Goal: Feedback & Contribution: Leave review/rating

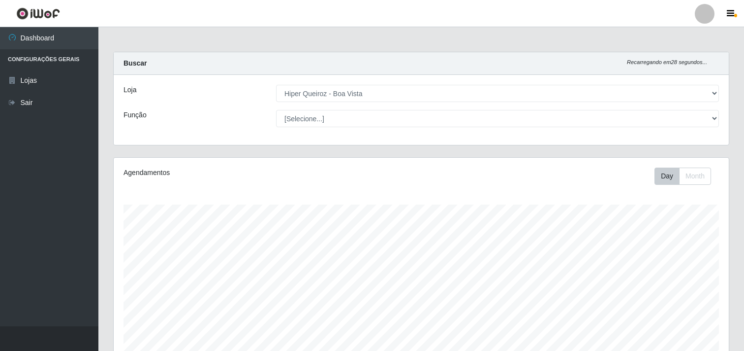
select select "514"
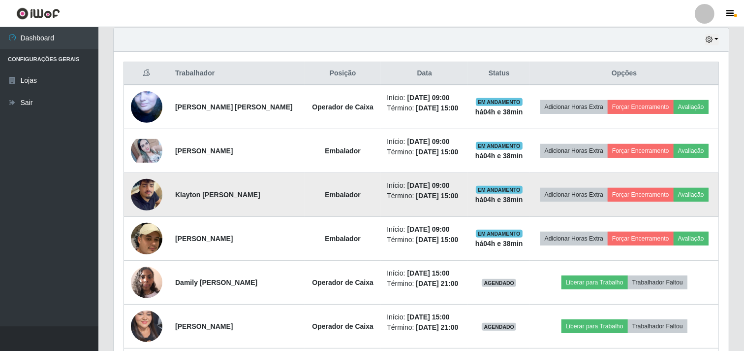
scroll to position [292, 0]
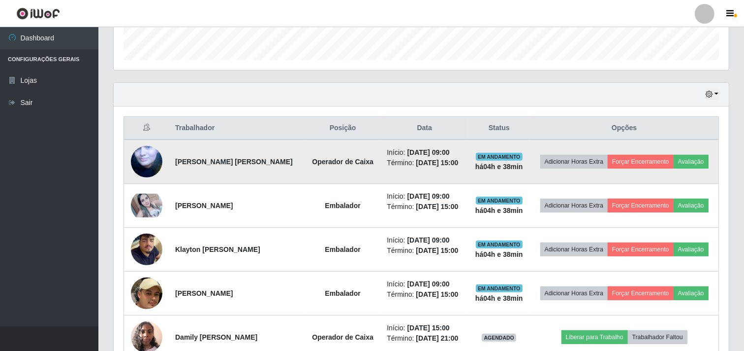
click at [154, 161] on img at bounding box center [147, 161] width 32 height 58
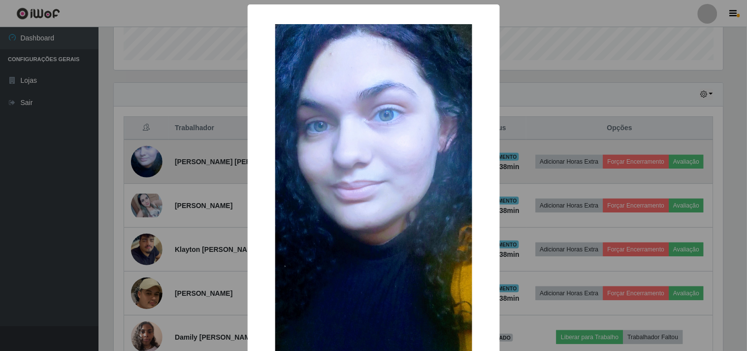
click at [154, 161] on div "× OK Cancel" at bounding box center [373, 175] width 747 height 351
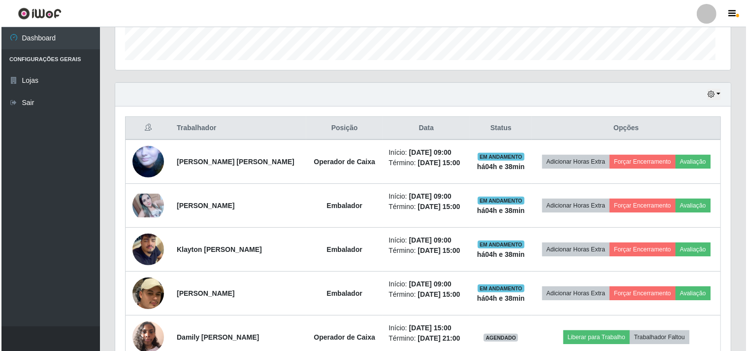
scroll to position [204, 615]
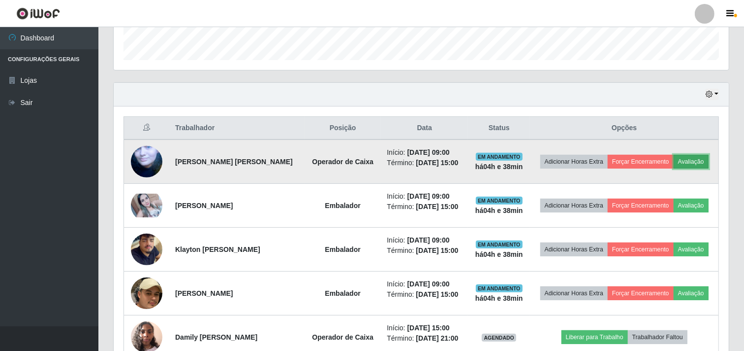
click at [701, 163] on button "Avaliação" at bounding box center [691, 162] width 35 height 14
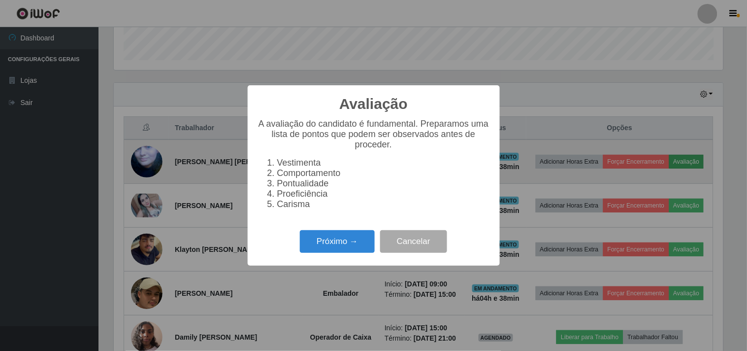
scroll to position [204, 609]
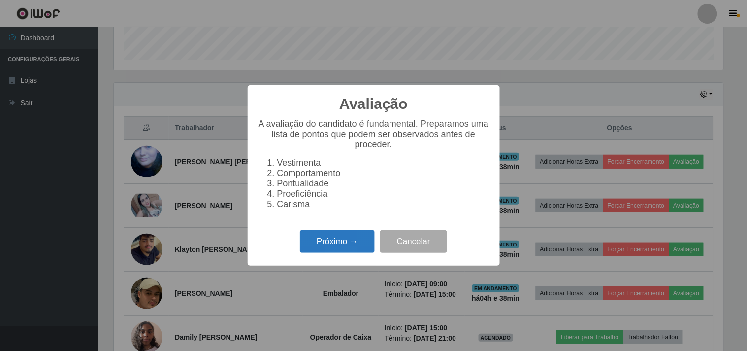
click at [305, 239] on button "Próximo →" at bounding box center [337, 241] width 75 height 23
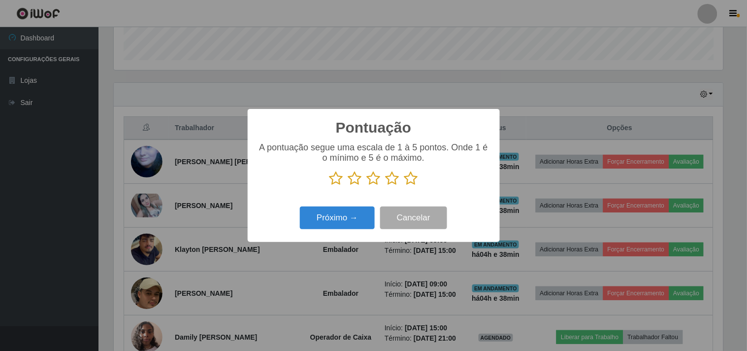
scroll to position [492128, 491722]
click at [405, 179] on icon at bounding box center [411, 178] width 14 height 15
click at [404, 186] on input "radio" at bounding box center [404, 186] width 0 height 0
click at [353, 215] on button "Próximo →" at bounding box center [337, 217] width 75 height 23
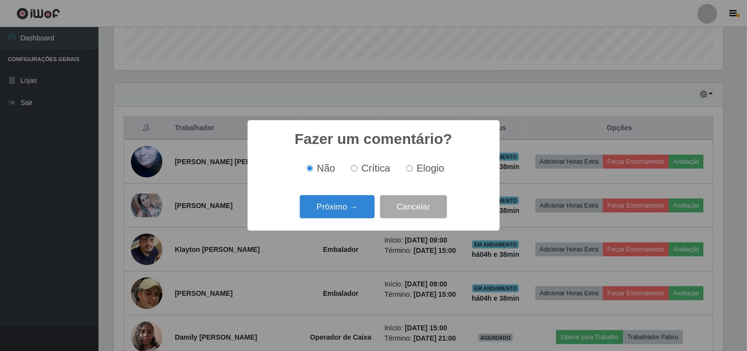
click at [353, 215] on button "Próximo →" at bounding box center [337, 206] width 75 height 23
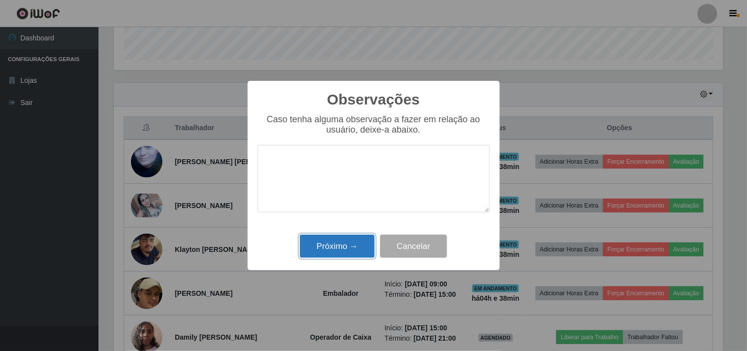
click at [330, 257] on button "Próximo →" at bounding box center [337, 245] width 75 height 23
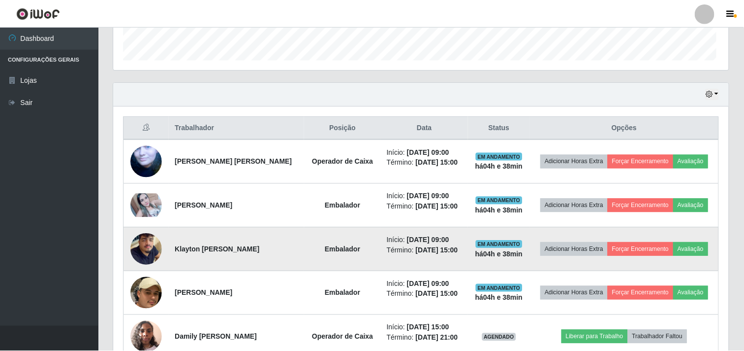
scroll to position [204, 615]
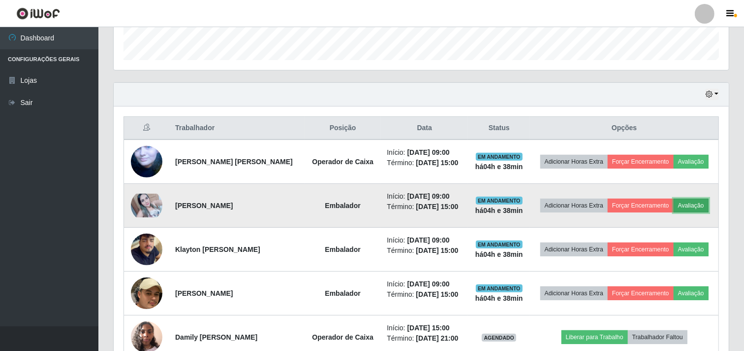
click at [700, 205] on button "Avaliação" at bounding box center [691, 205] width 35 height 14
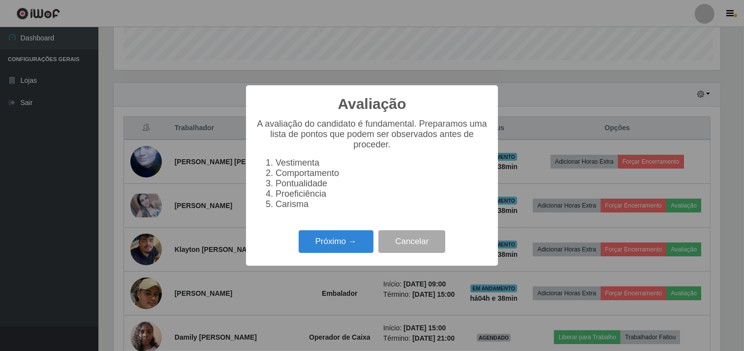
scroll to position [204, 609]
click at [425, 249] on button "Cancelar" at bounding box center [413, 241] width 67 height 23
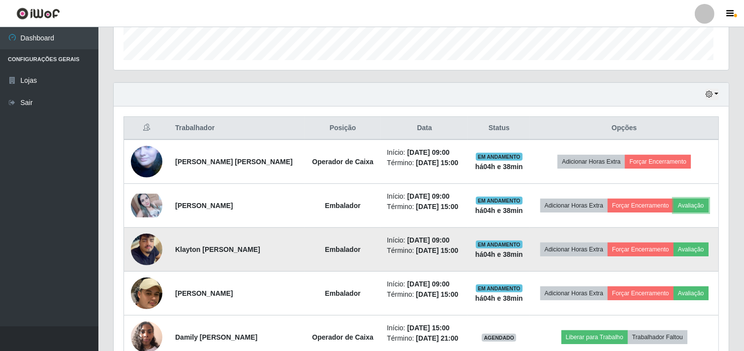
scroll to position [204, 615]
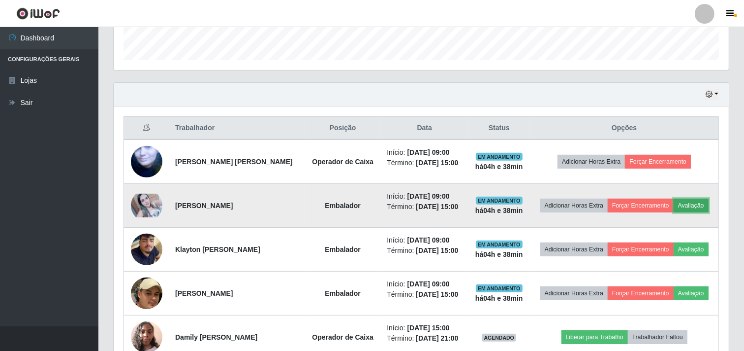
click at [702, 199] on button "Avaliação" at bounding box center [691, 205] width 35 height 14
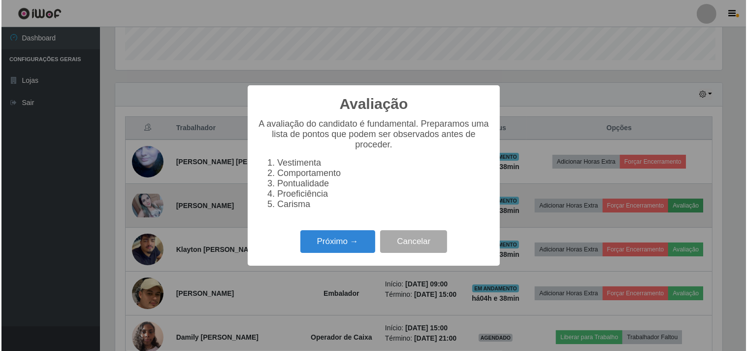
scroll to position [204, 609]
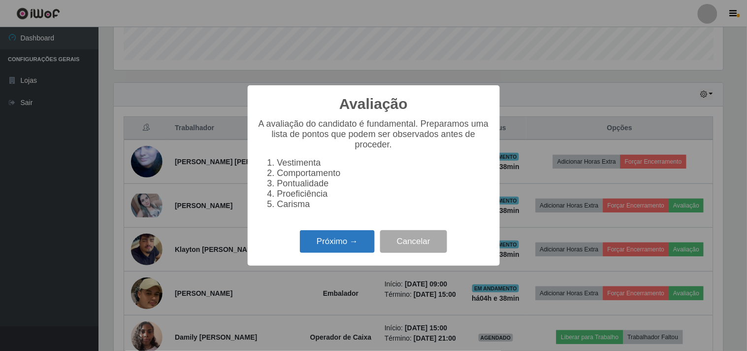
click at [334, 239] on button "Próximo →" at bounding box center [337, 241] width 75 height 23
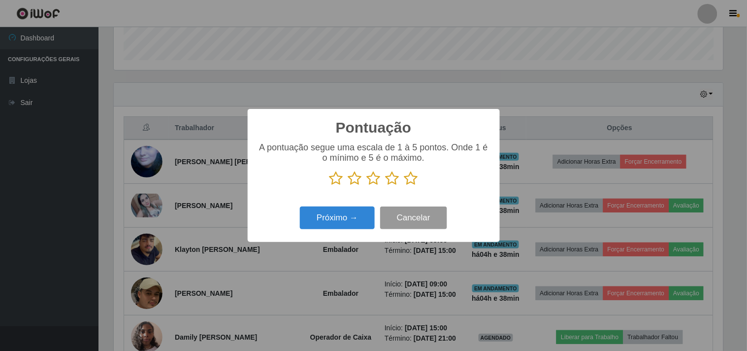
scroll to position [492128, 491722]
click at [411, 182] on icon at bounding box center [411, 178] width 14 height 15
click at [404, 186] on input "radio" at bounding box center [404, 186] width 0 height 0
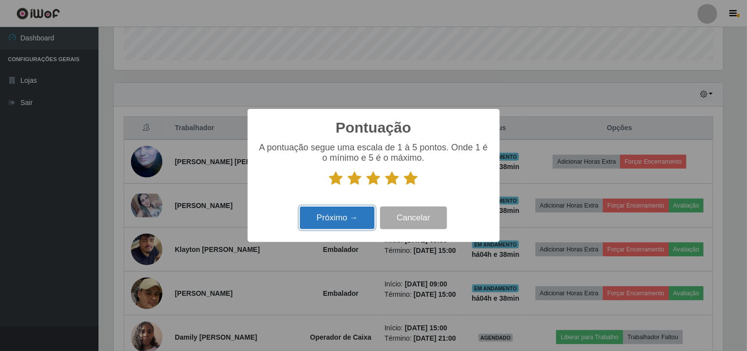
click at [351, 208] on button "Próximo →" at bounding box center [337, 217] width 75 height 23
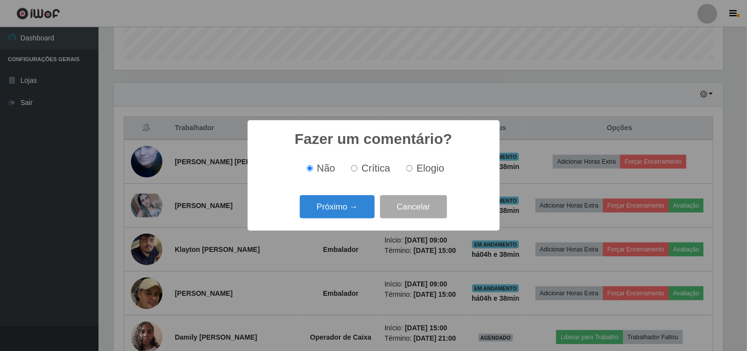
click at [351, 208] on button "Próximo →" at bounding box center [337, 206] width 75 height 23
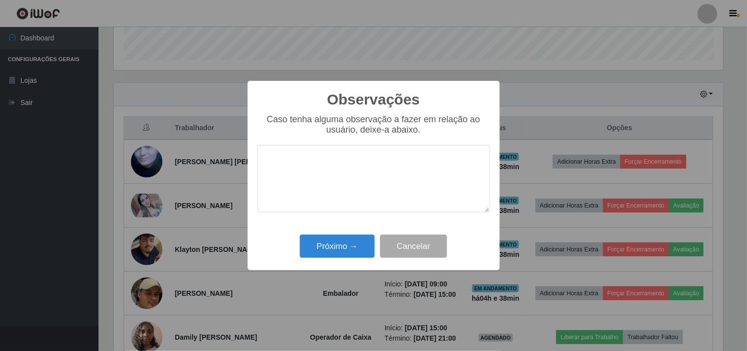
click at [351, 208] on textarea at bounding box center [373, 178] width 232 height 67
click at [345, 233] on div "Observações × Caso tenha alguma observação a fazer em relação ao usuário, deixe…" at bounding box center [374, 176] width 252 height 190
click at [344, 235] on button "Próximo →" at bounding box center [337, 245] width 75 height 23
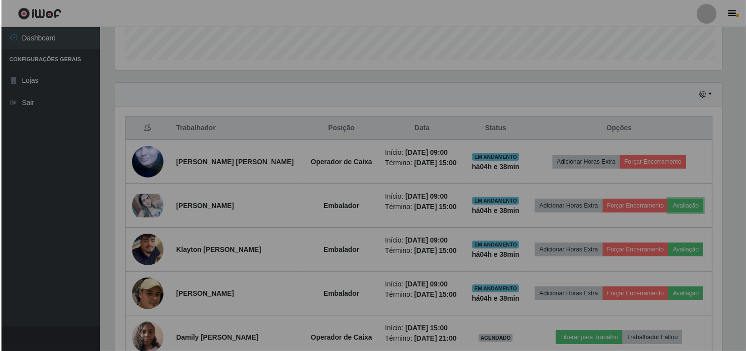
scroll to position [204, 615]
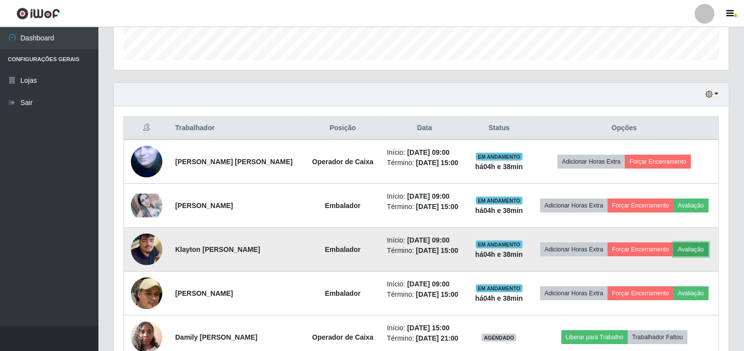
click at [697, 254] on button "Avaliação" at bounding box center [691, 249] width 35 height 14
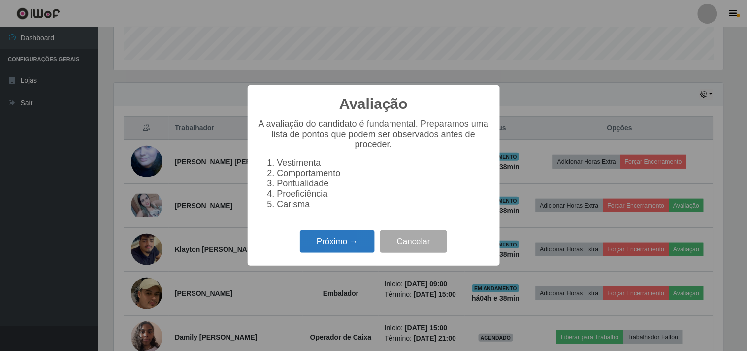
click at [340, 239] on button "Próximo →" at bounding box center [337, 241] width 75 height 23
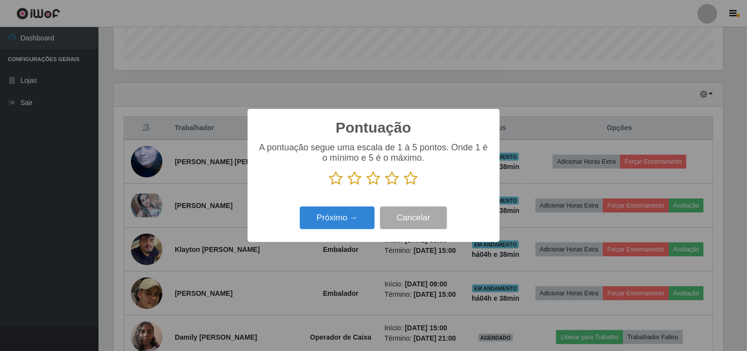
scroll to position [492128, 491722]
click at [407, 185] on icon at bounding box center [411, 178] width 14 height 15
click at [404, 186] on input "radio" at bounding box center [404, 186] width 0 height 0
click at [333, 227] on button "Próximo →" at bounding box center [337, 217] width 75 height 23
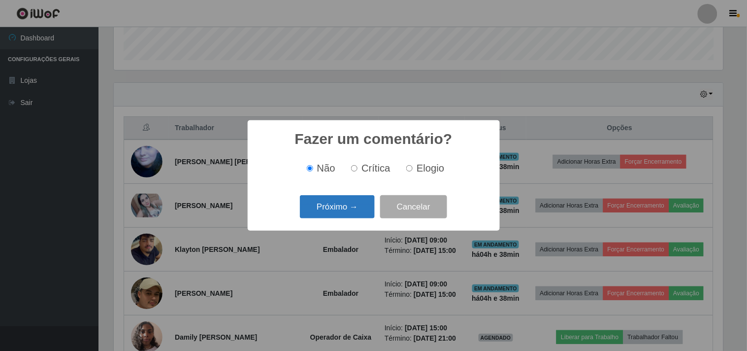
click at [340, 214] on button "Próximo →" at bounding box center [337, 206] width 75 height 23
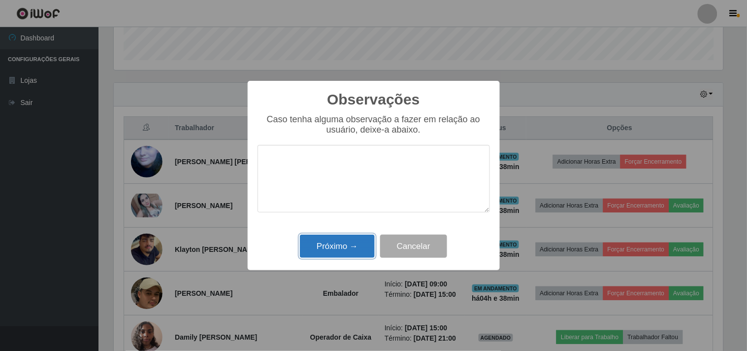
click at [336, 245] on button "Próximo →" at bounding box center [337, 245] width 75 height 23
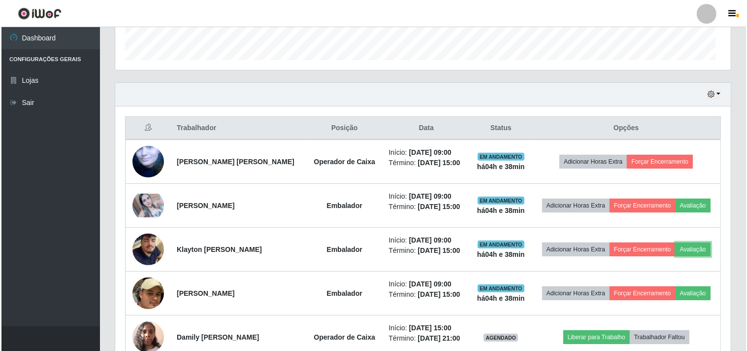
scroll to position [204, 615]
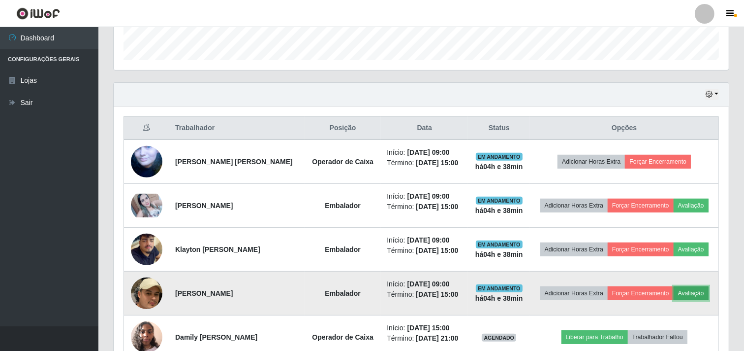
click at [688, 291] on button "Avaliação" at bounding box center [691, 293] width 35 height 14
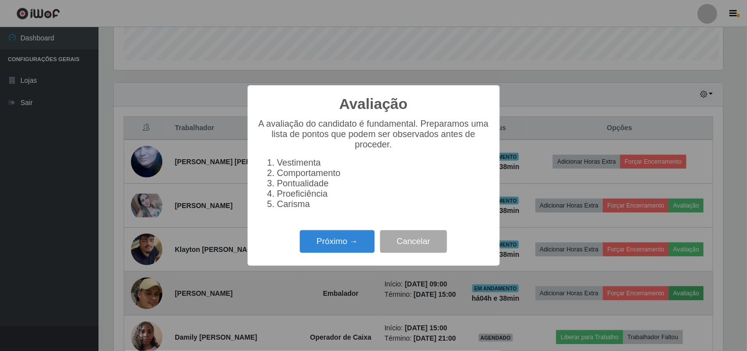
scroll to position [0, 0]
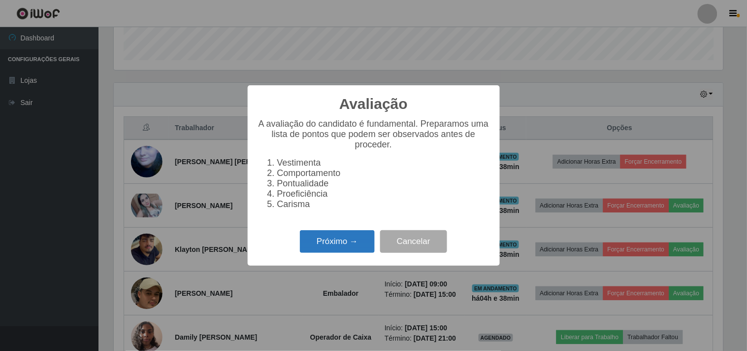
click at [331, 253] on button "Próximo →" at bounding box center [337, 241] width 75 height 23
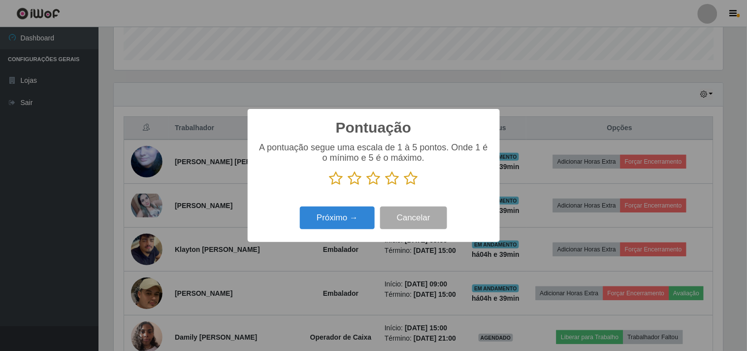
click at [411, 181] on icon at bounding box center [411, 178] width 14 height 15
click at [404, 186] on input "radio" at bounding box center [404, 186] width 0 height 0
click at [312, 212] on button "Próximo →" at bounding box center [337, 217] width 75 height 23
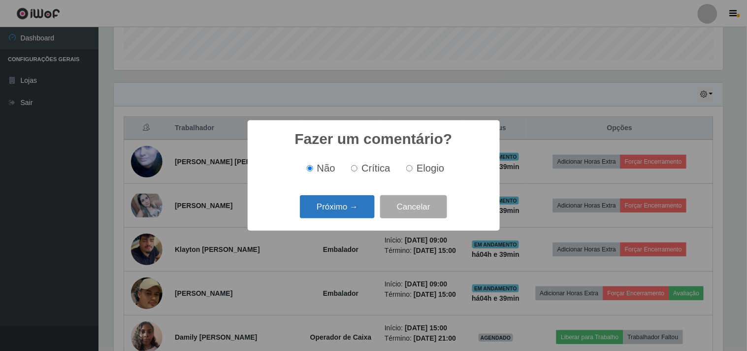
click at [312, 218] on button "Próximo →" at bounding box center [337, 206] width 75 height 23
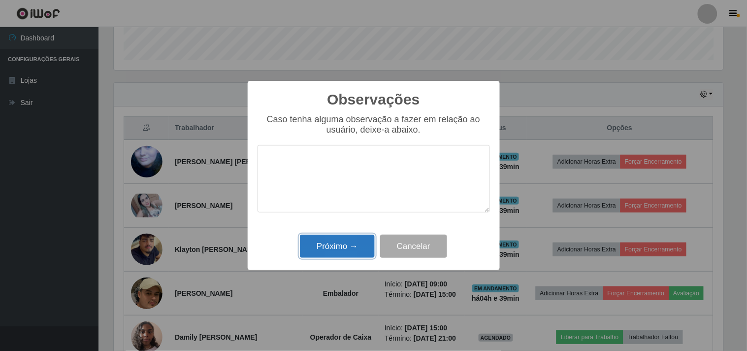
click at [321, 257] on button "Próximo →" at bounding box center [337, 245] width 75 height 23
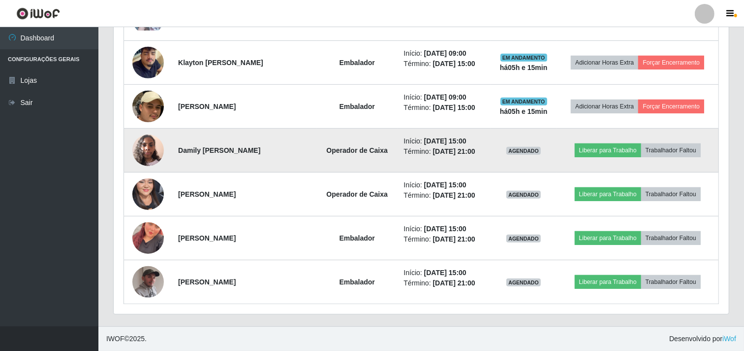
scroll to position [479, 0]
